Goal: Find specific page/section: Find specific page/section

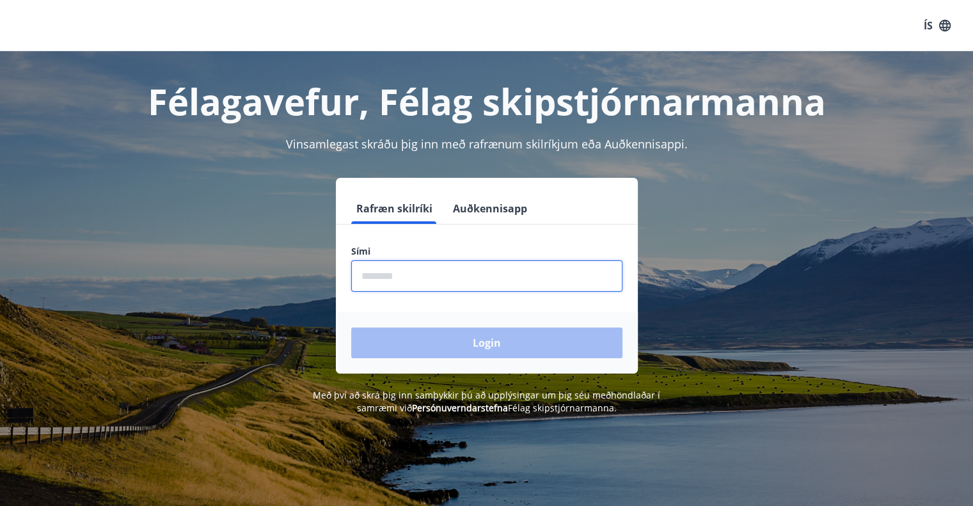
click at [396, 283] on input "phone" at bounding box center [486, 275] width 271 height 31
type input "********"
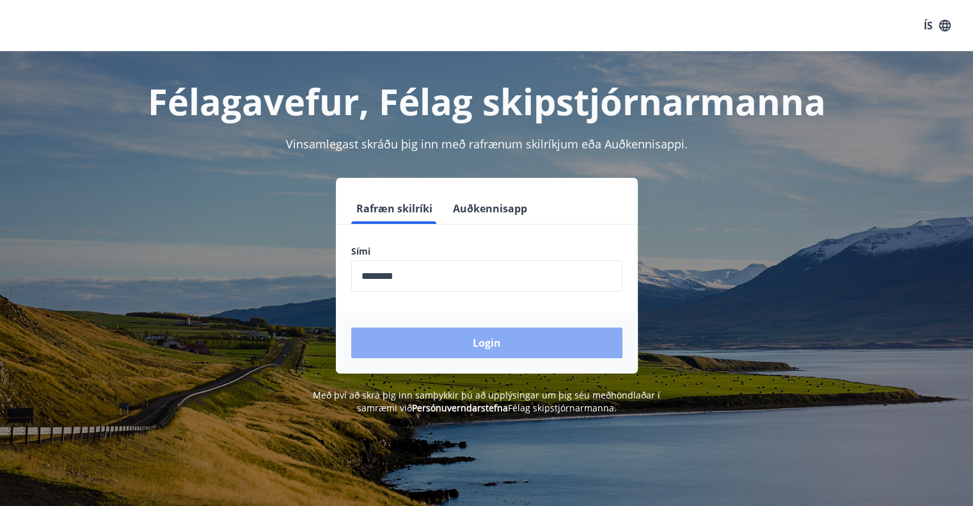
click at [459, 342] on button "Login" at bounding box center [486, 343] width 271 height 31
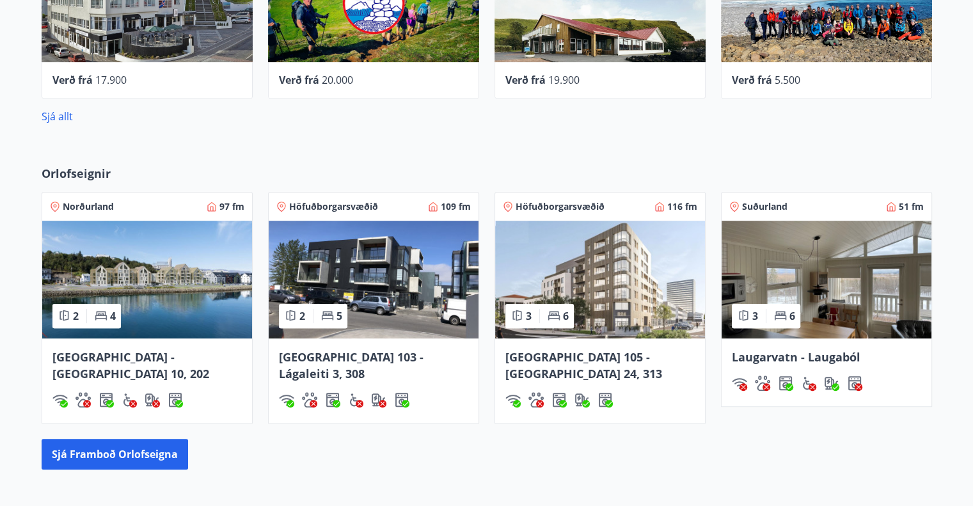
scroll to position [574, 0]
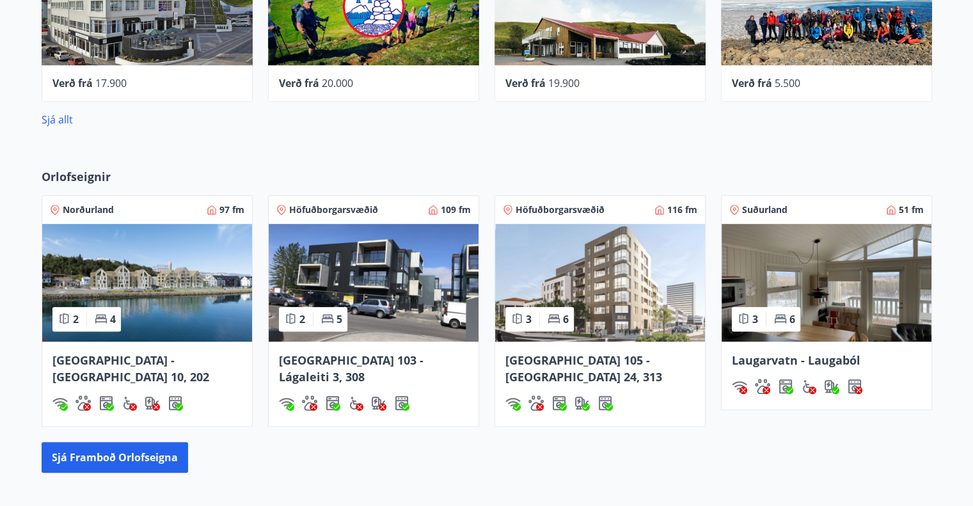
click at [857, 278] on img at bounding box center [827, 283] width 210 height 118
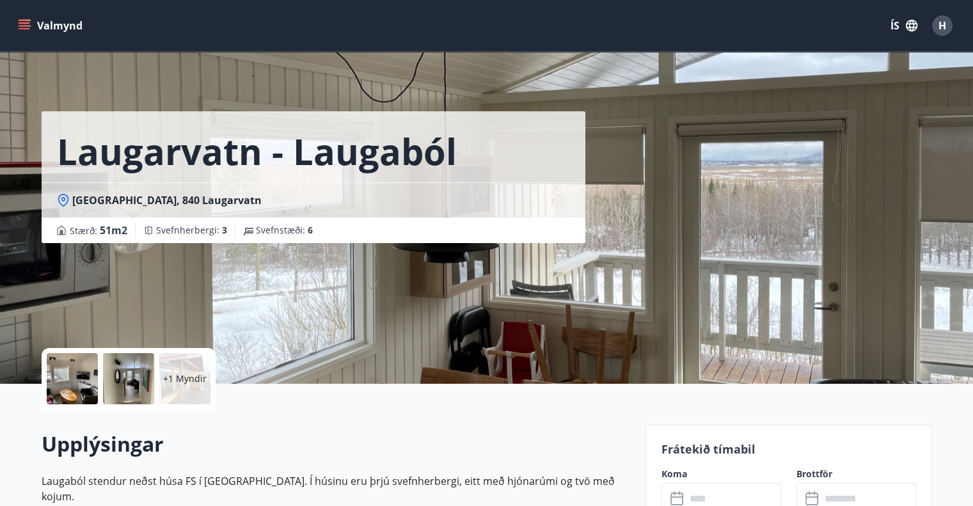
click at [76, 369] on div at bounding box center [72, 378] width 51 height 51
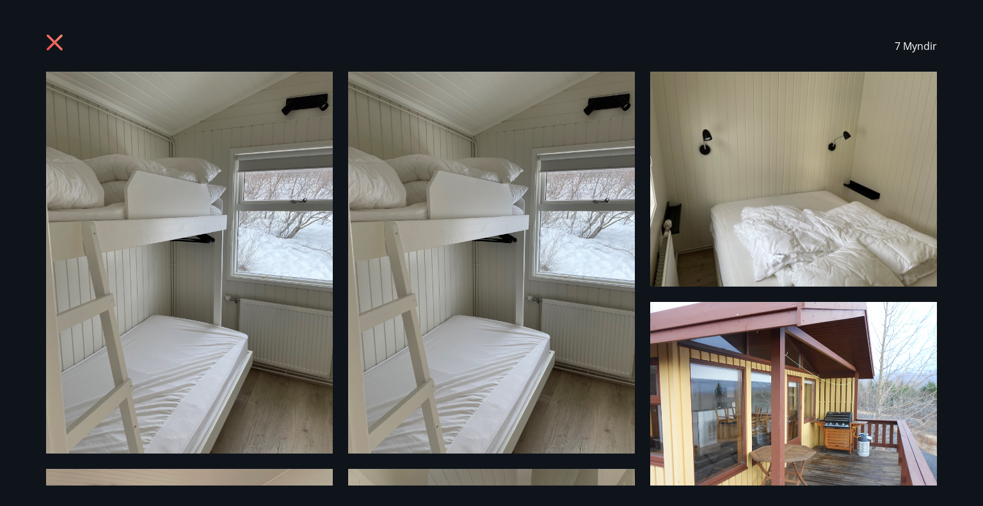
click at [50, 36] on icon at bounding box center [55, 43] width 16 height 16
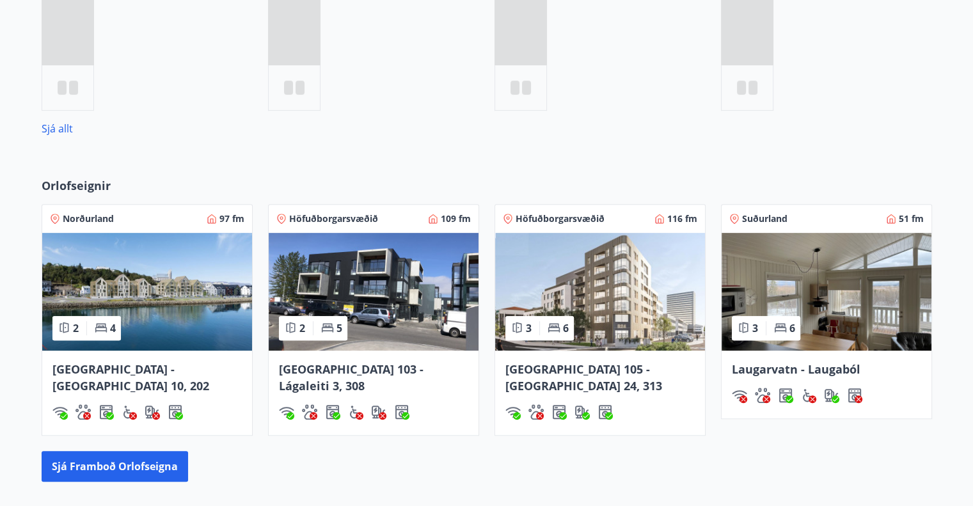
scroll to position [584, 0]
